Goal: Task Accomplishment & Management: Manage account settings

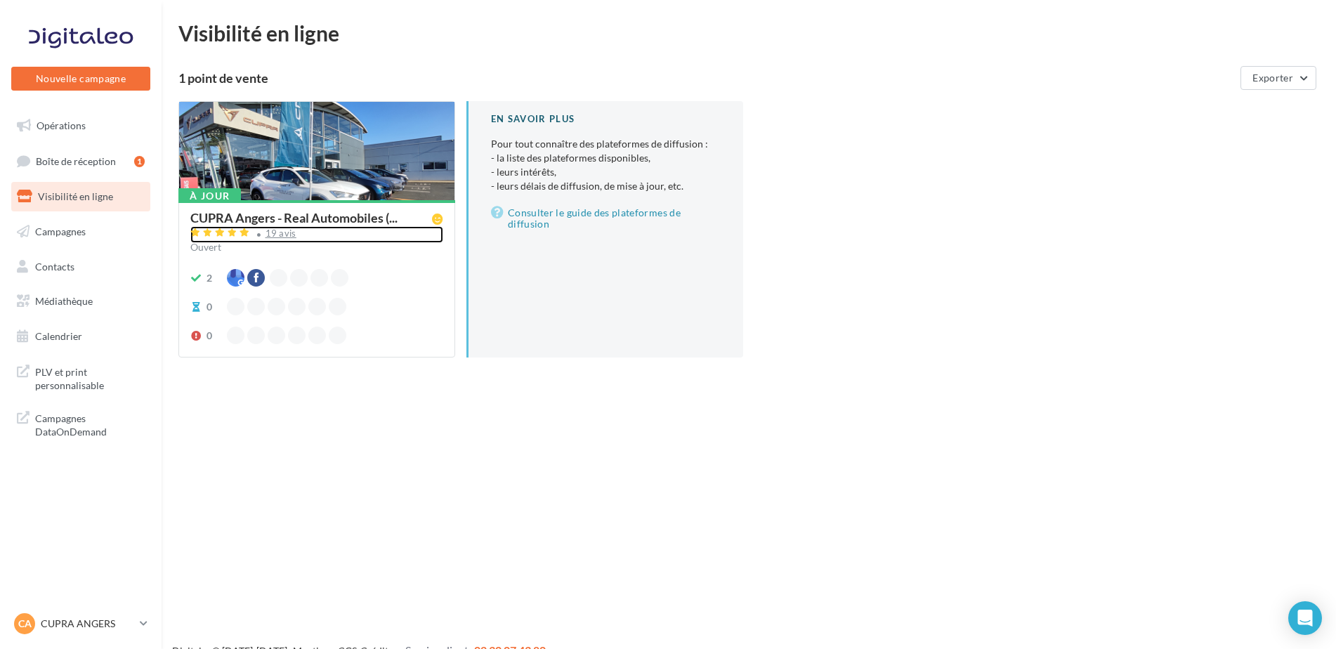
click at [271, 227] on div "19 avis" at bounding box center [316, 234] width 253 height 17
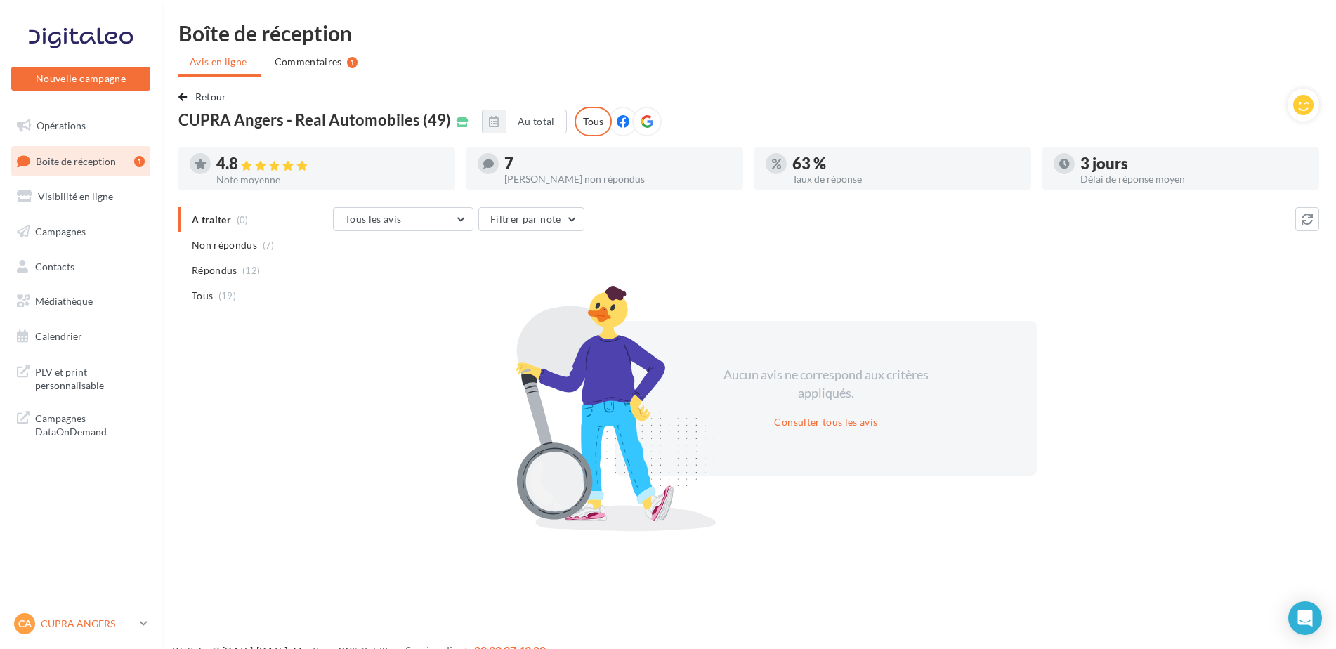
click at [63, 630] on p "CUPRA ANGERS" at bounding box center [87, 624] width 93 height 14
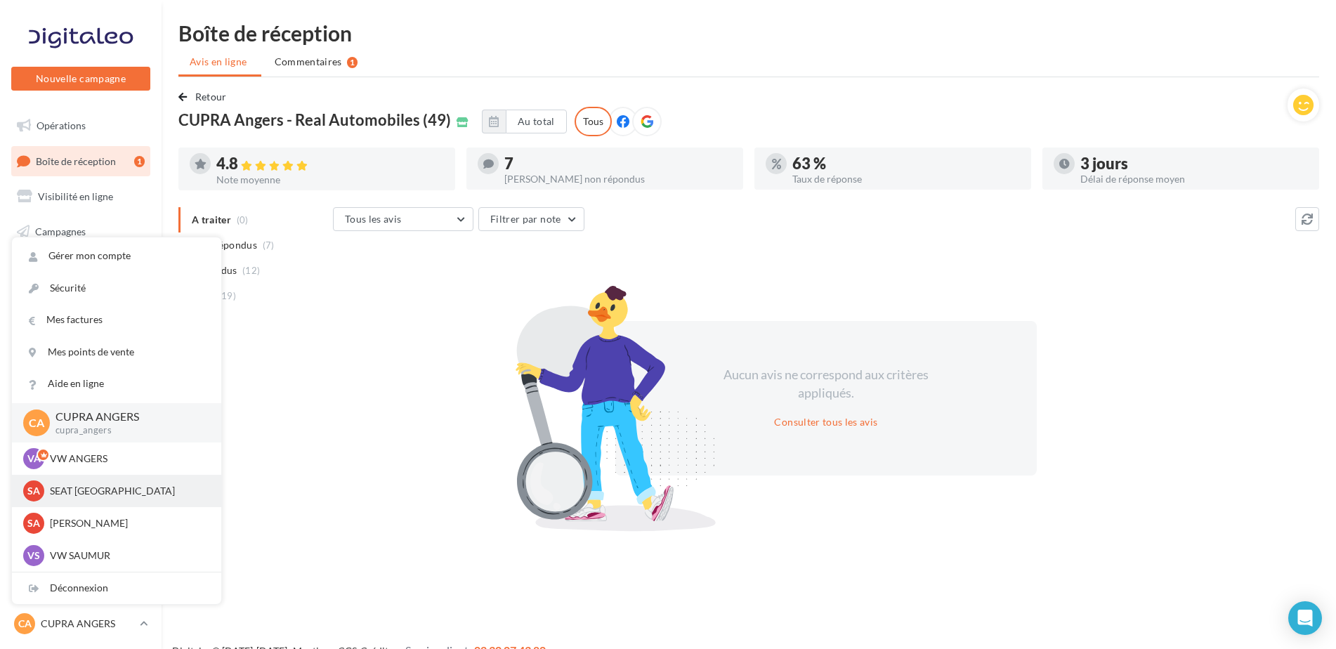
click at [91, 497] on p "SEAT [GEOGRAPHIC_DATA]" at bounding box center [127, 491] width 155 height 14
